Goal: Task Accomplishment & Management: Use online tool/utility

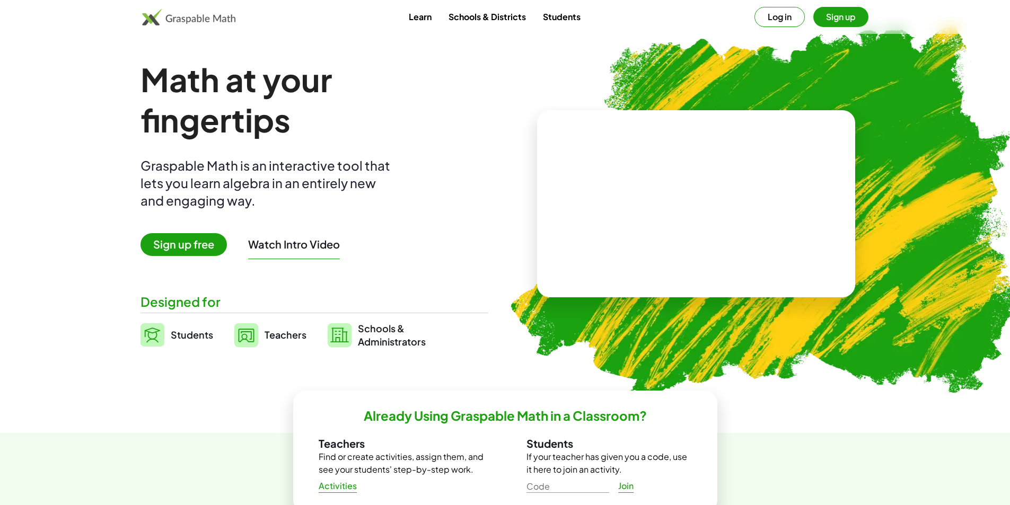
click at [180, 248] on span "Sign up free" at bounding box center [183, 244] width 86 height 23
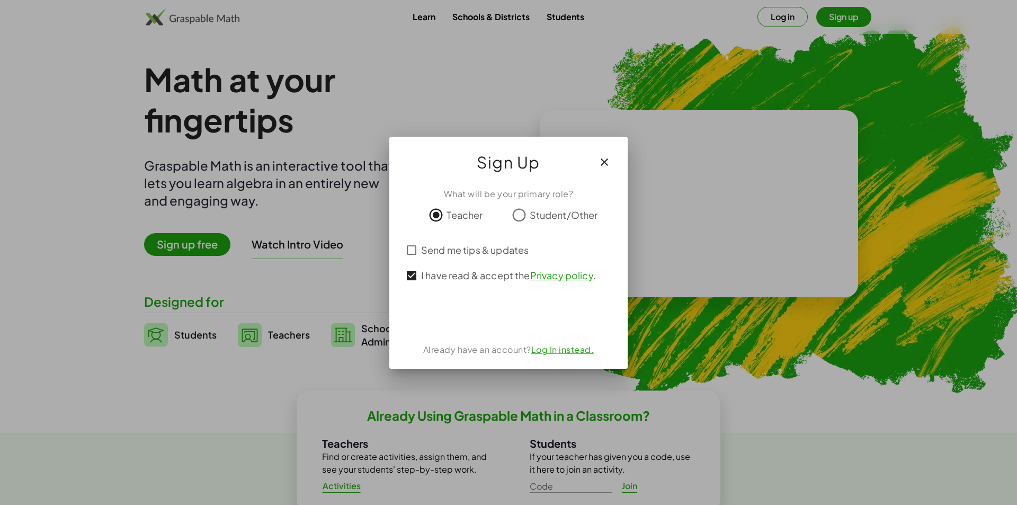
click at [605, 162] on icon "button" at bounding box center [604, 162] width 13 height 13
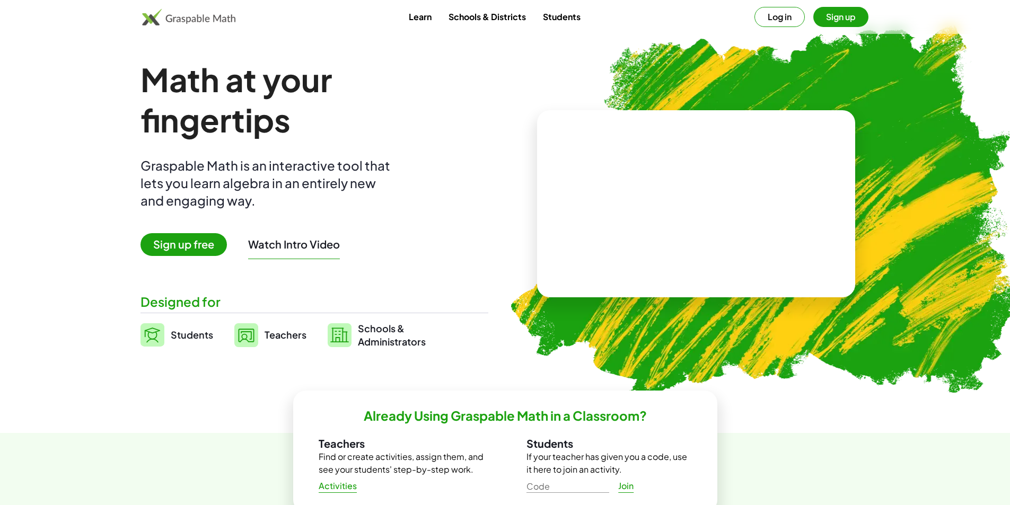
click at [182, 337] on span "Students" at bounding box center [192, 335] width 42 height 12
click at [155, 334] on img at bounding box center [152, 334] width 24 height 23
click at [191, 331] on span "Students" at bounding box center [192, 335] width 42 height 12
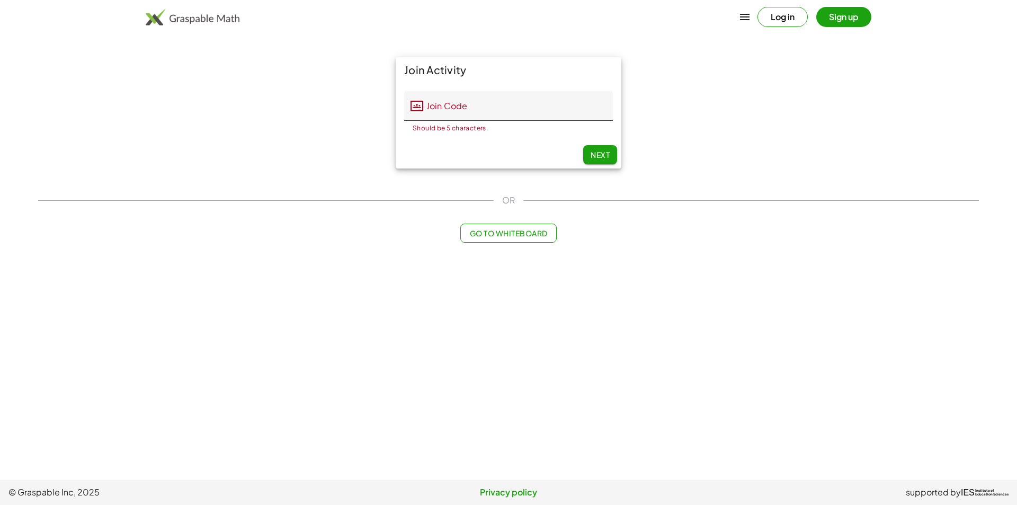
click at [505, 103] on input "Join Code" at bounding box center [518, 106] width 190 height 30
click at [530, 233] on span "Go to Whiteboard" at bounding box center [509, 233] width 78 height 10
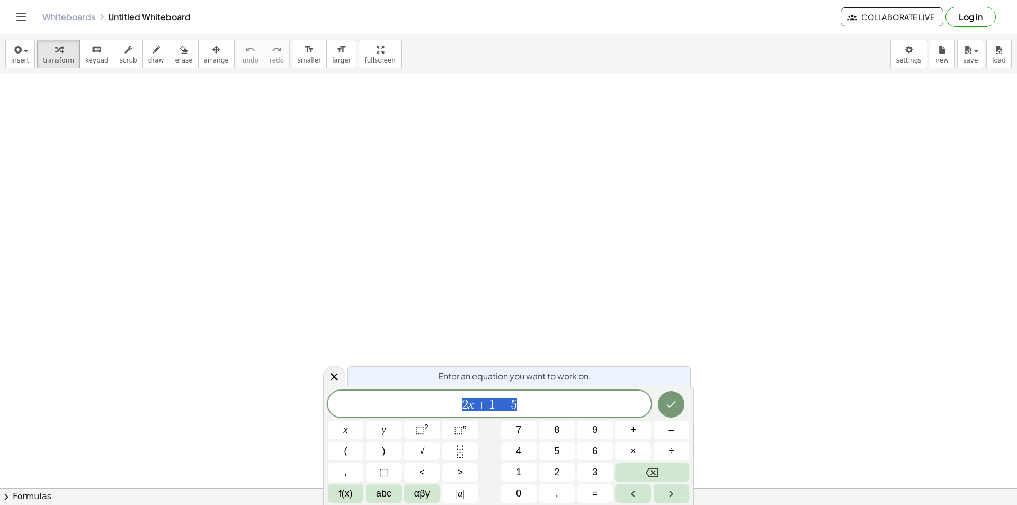
drag, startPoint x: 510, startPoint y: 177, endPoint x: 543, endPoint y: 213, distance: 48.4
click at [917, 14] on span "Collaborate Live" at bounding box center [892, 17] width 85 height 10
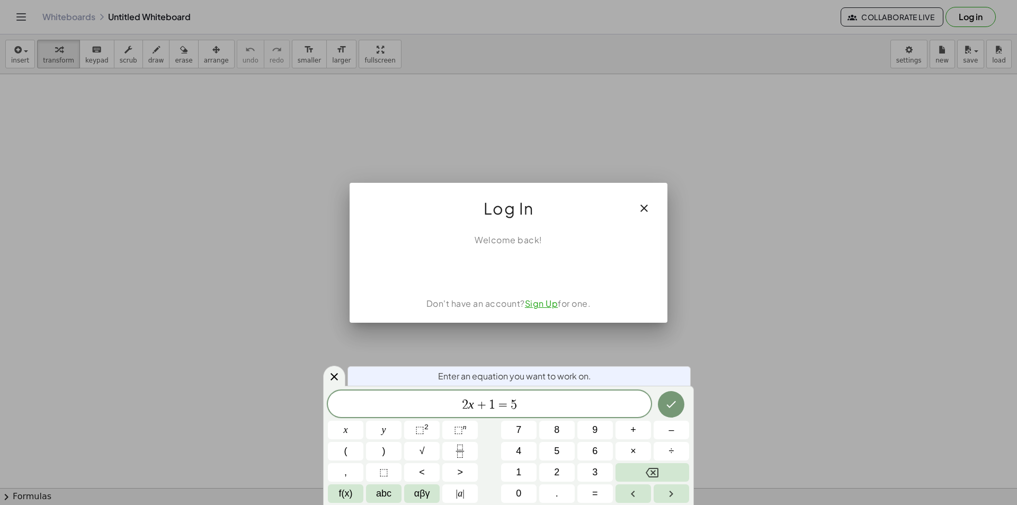
click at [652, 206] on button "button" at bounding box center [644, 208] width 25 height 25
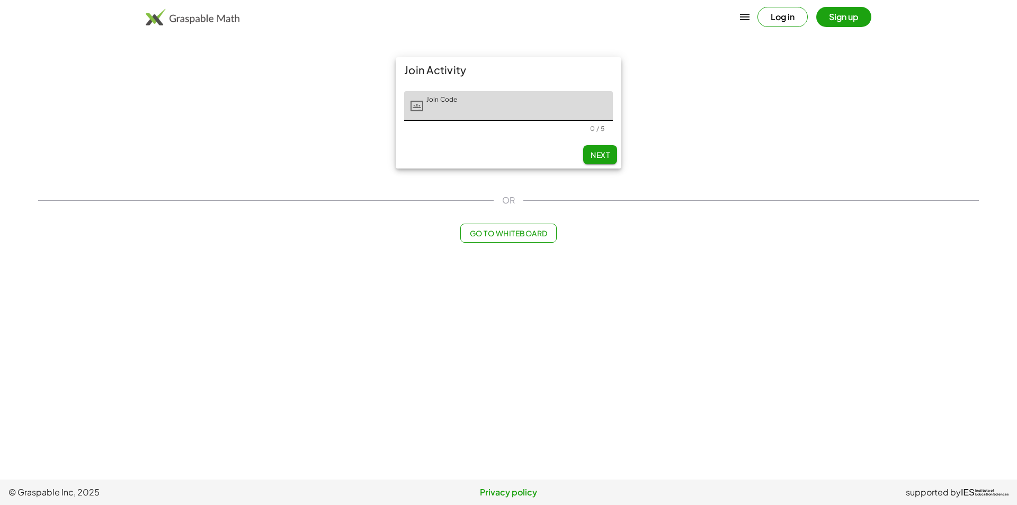
click at [446, 111] on input "Join Code" at bounding box center [518, 106] width 190 height 30
click at [597, 157] on span "Next" at bounding box center [600, 155] width 19 height 10
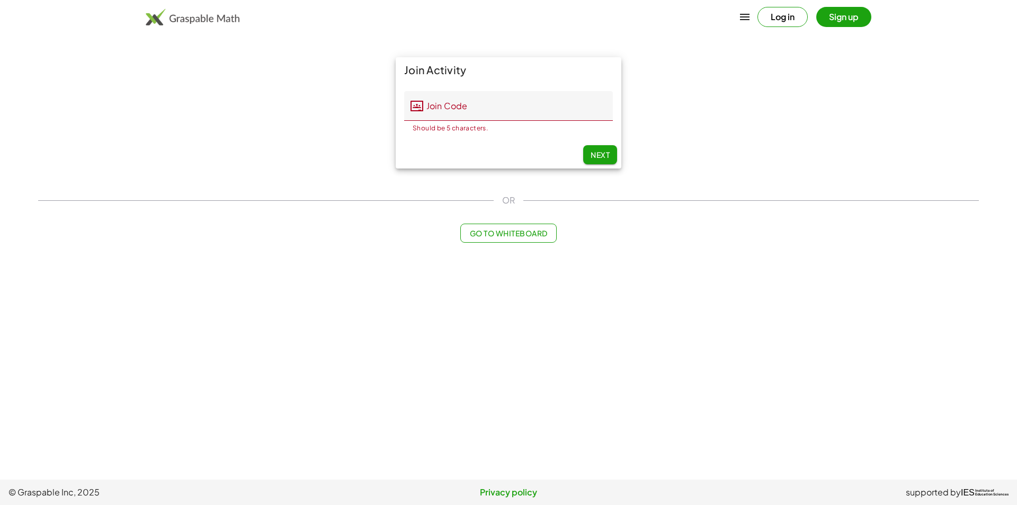
click at [506, 107] on input "Join Code" at bounding box center [518, 106] width 190 height 30
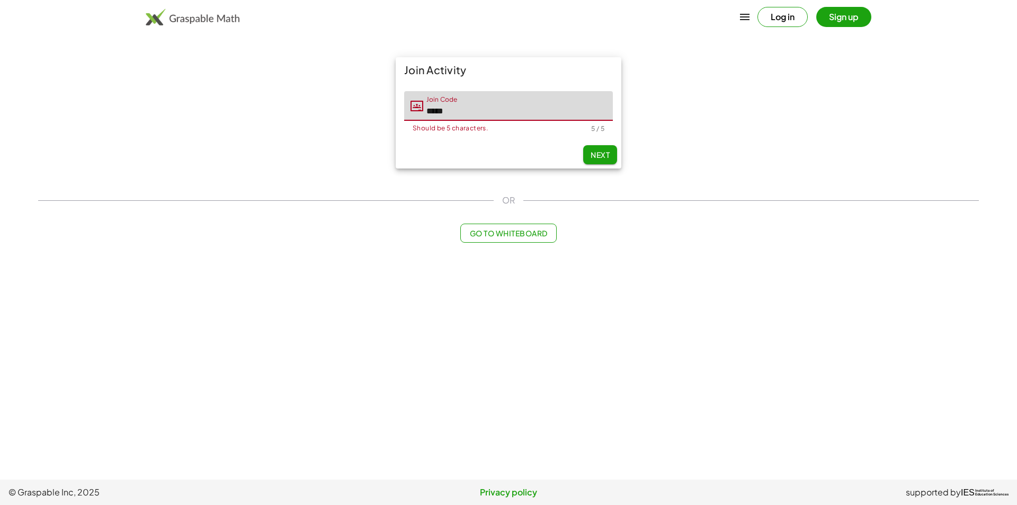
type input "*****"
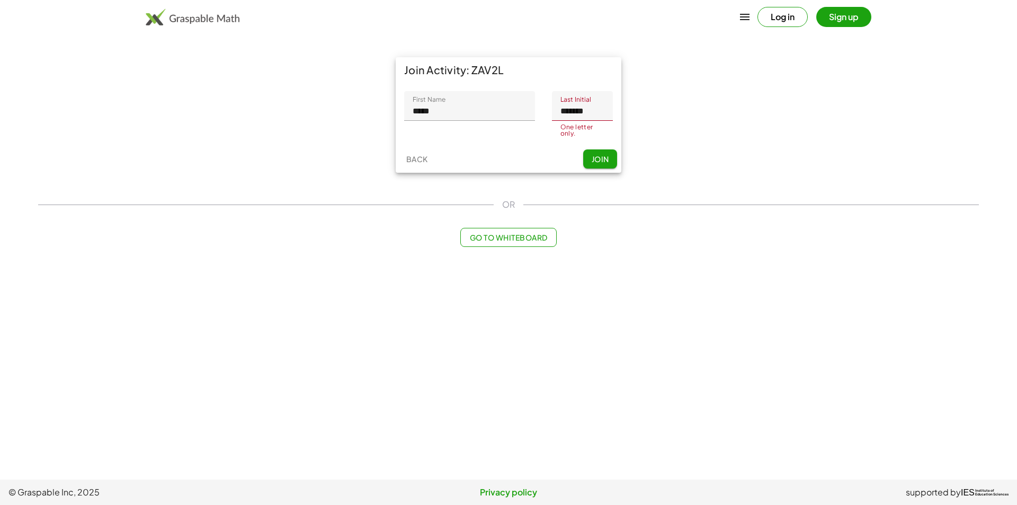
click at [601, 116] on input "*******" at bounding box center [582, 106] width 61 height 30
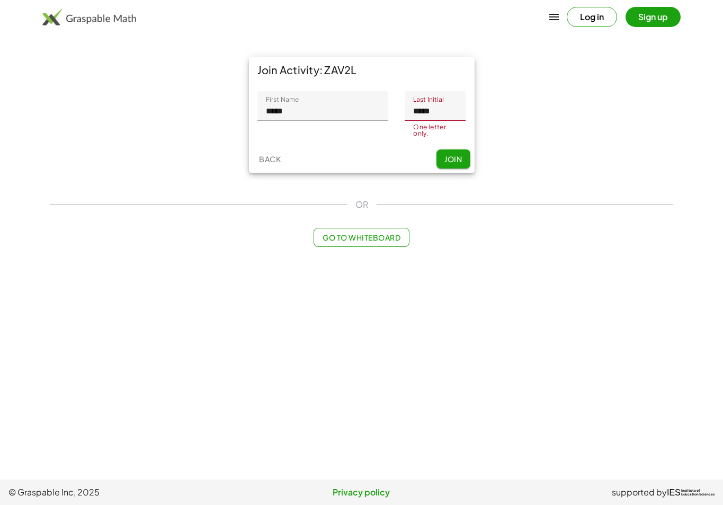
click at [451, 116] on input "*****" at bounding box center [435, 106] width 61 height 30
type input "*"
click at [456, 158] on span "Join" at bounding box center [453, 162] width 17 height 10
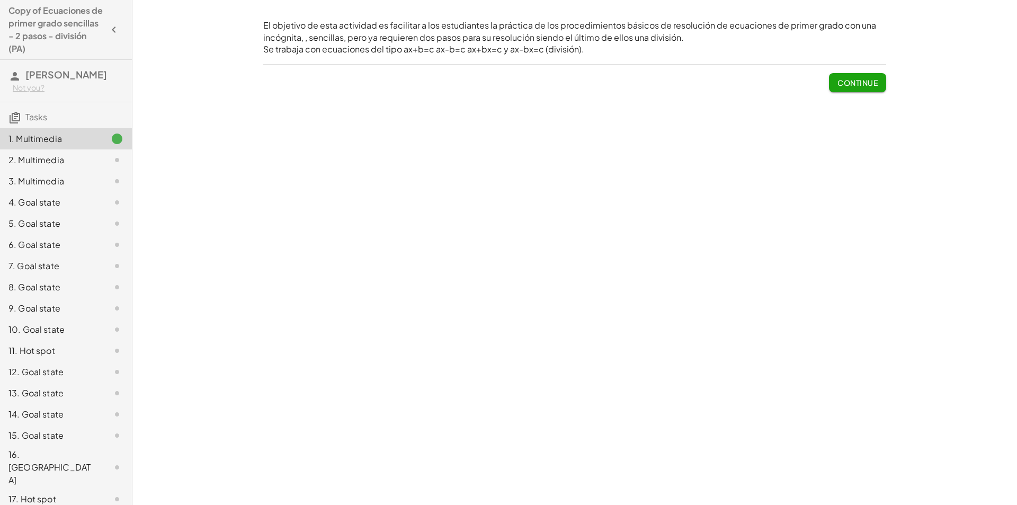
click at [844, 82] on span "Continue" at bounding box center [858, 83] width 40 height 10
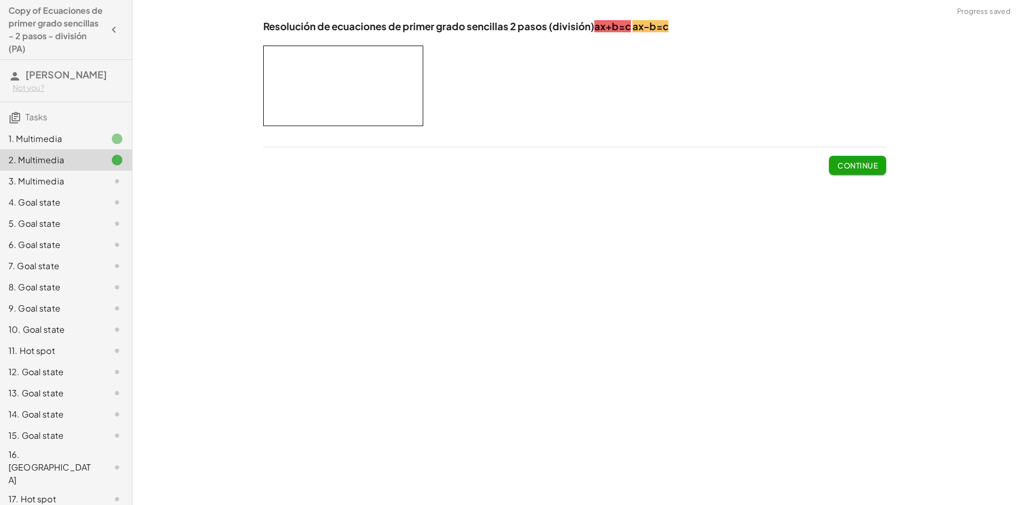
click at [859, 156] on button "Continue" at bounding box center [857, 165] width 57 height 19
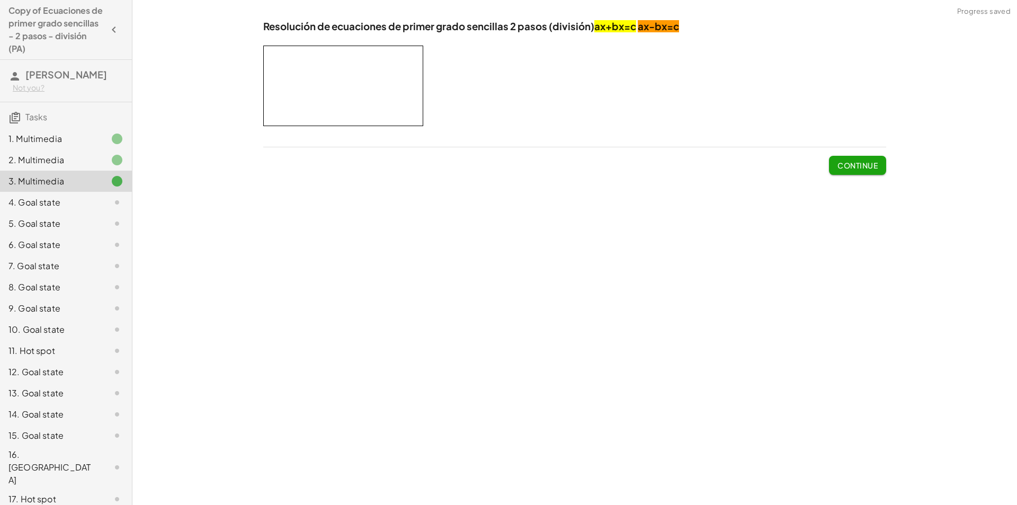
click at [859, 165] on span "Continue" at bounding box center [858, 166] width 40 height 10
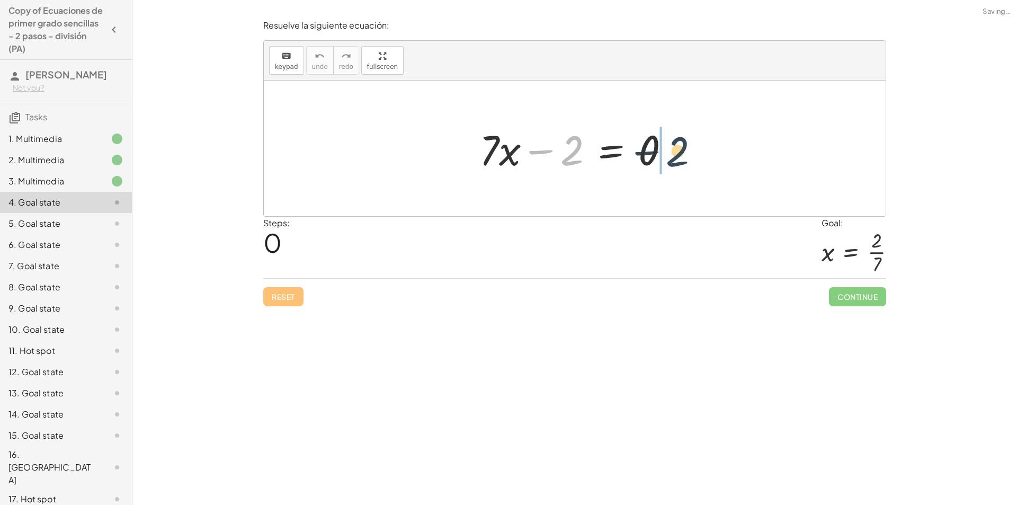
drag, startPoint x: 573, startPoint y: 151, endPoint x: 707, endPoint y: 159, distance: 133.8
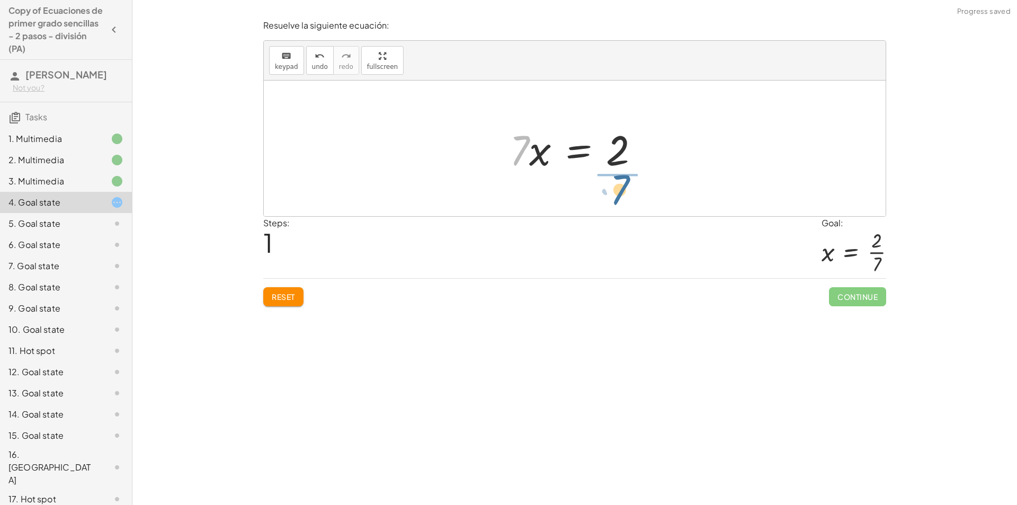
drag, startPoint x: 542, startPoint y: 159, endPoint x: 653, endPoint y: 203, distance: 119.9
click at [653, 203] on div "+ · 7 · x − 2 = 0 · 7 · x = + 0 + 2 · 7 · 7 · x = 2" at bounding box center [575, 149] width 622 height 136
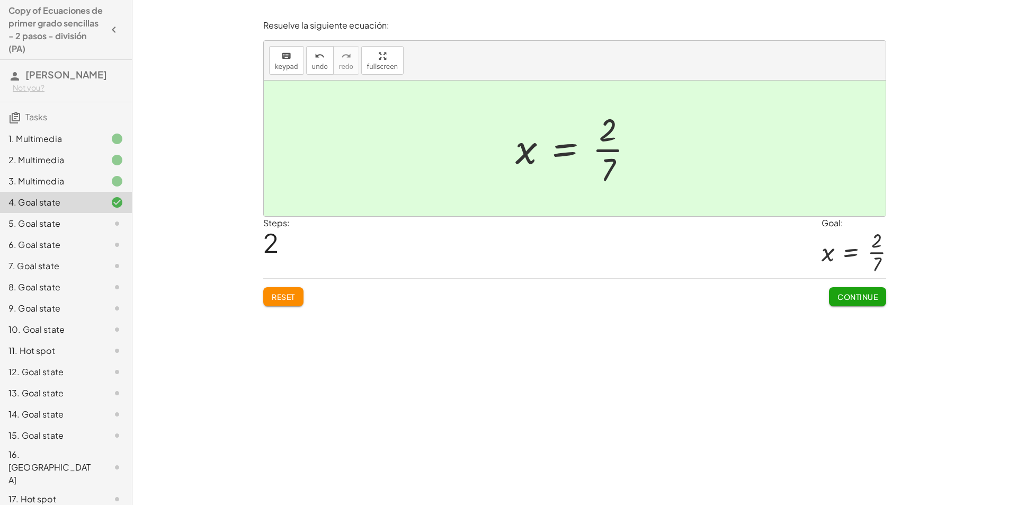
drag, startPoint x: 62, startPoint y: 65, endPoint x: 110, endPoint y: 60, distance: 48.5
click at [87, 60] on h3 "[PERSON_NAME] Not you?" at bounding box center [66, 81] width 132 height 42
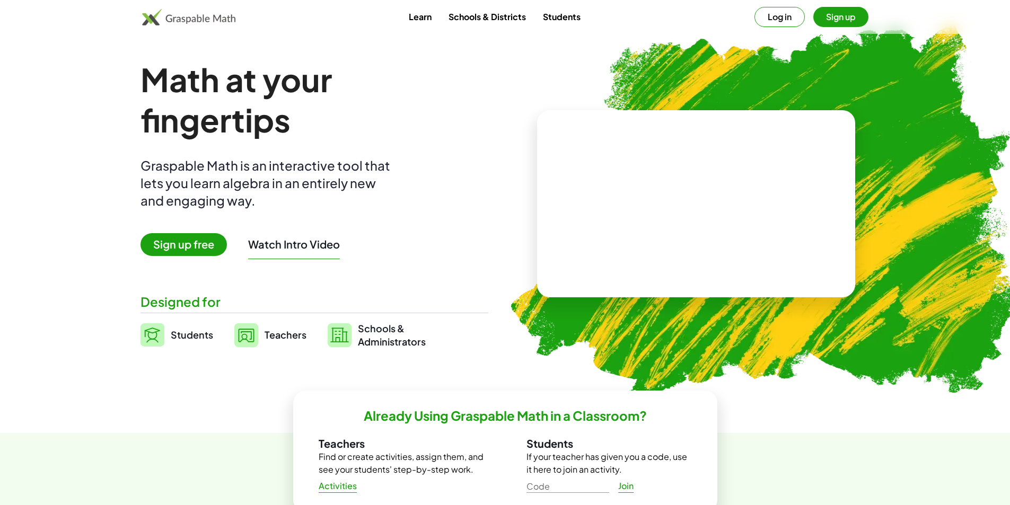
click at [199, 250] on span "Sign up free" at bounding box center [183, 244] width 86 height 23
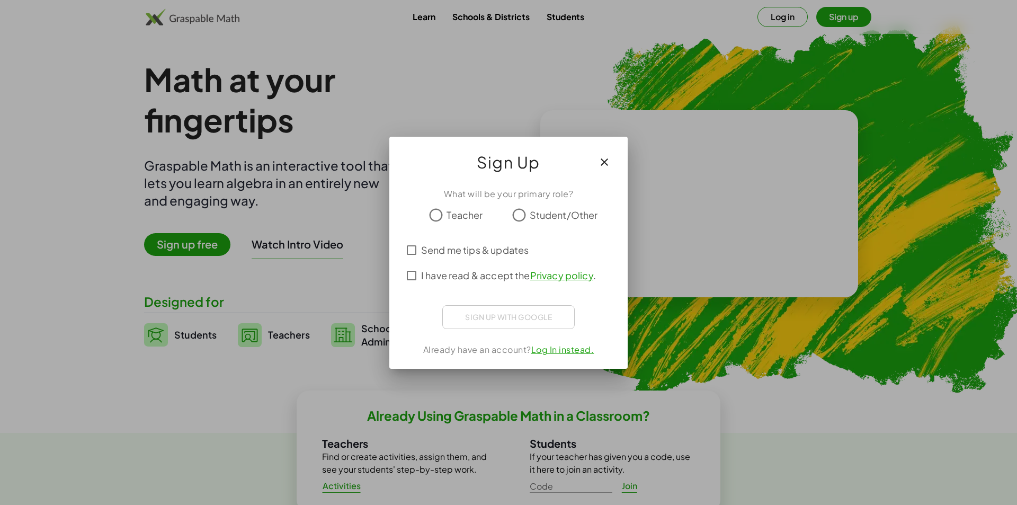
click at [598, 166] on button "button" at bounding box center [604, 161] width 25 height 25
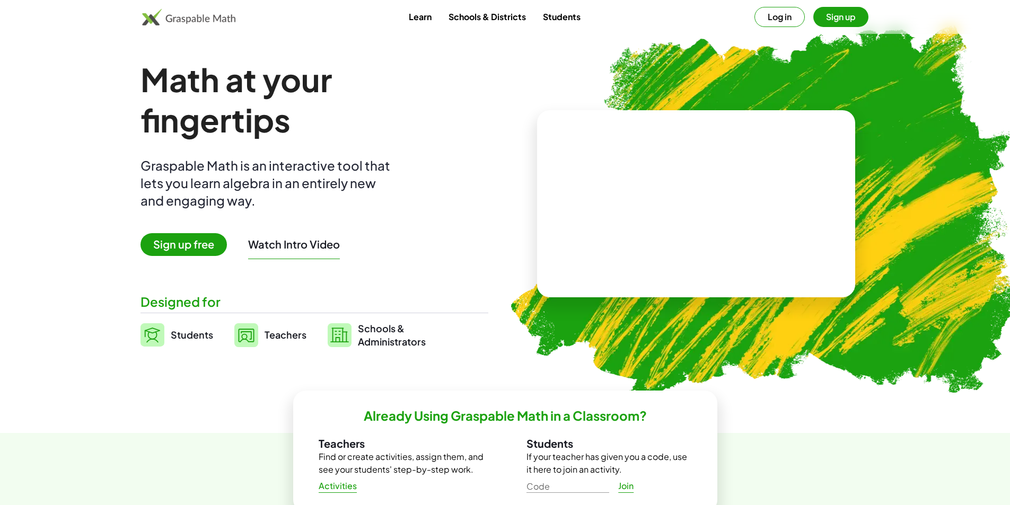
click at [209, 333] on span "Students" at bounding box center [192, 335] width 42 height 12
